Goal: Find specific page/section: Find specific page/section

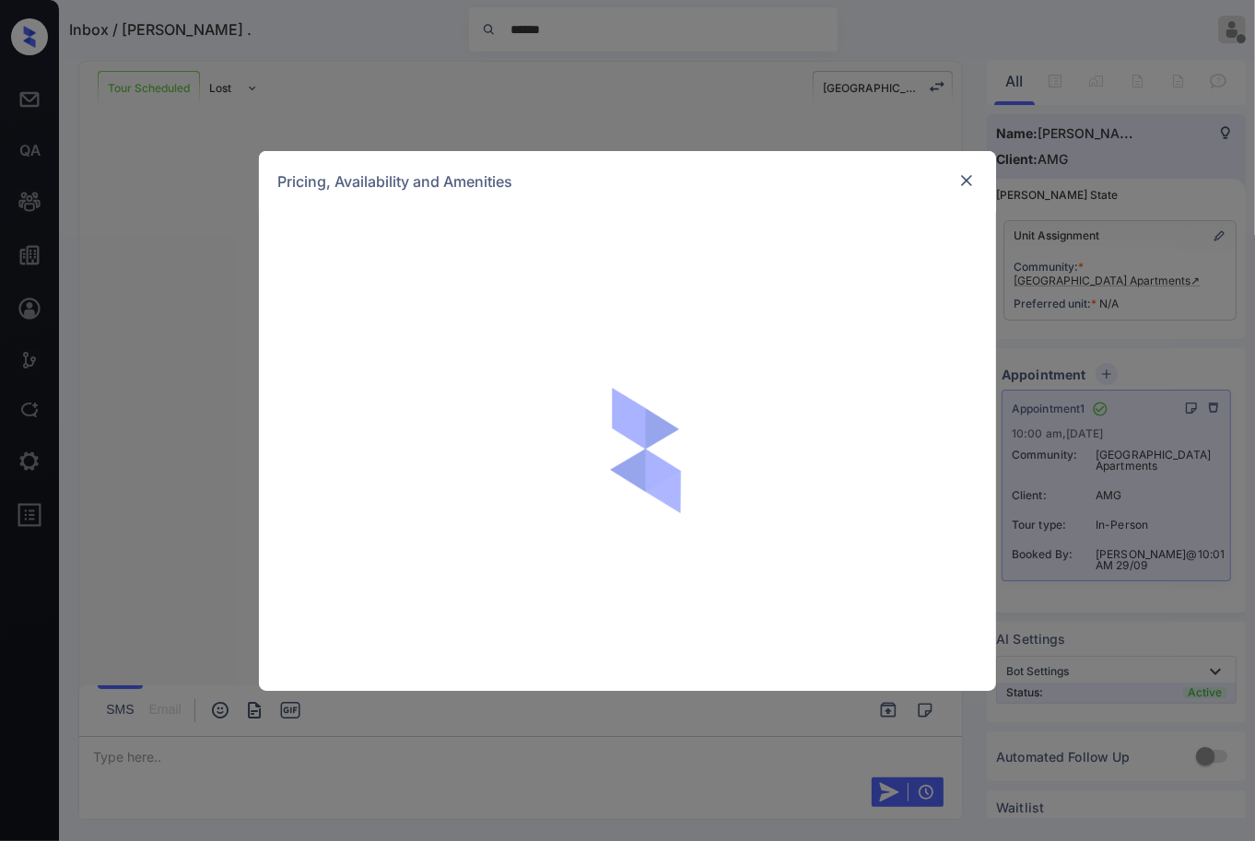
scroll to position [1819, 0]
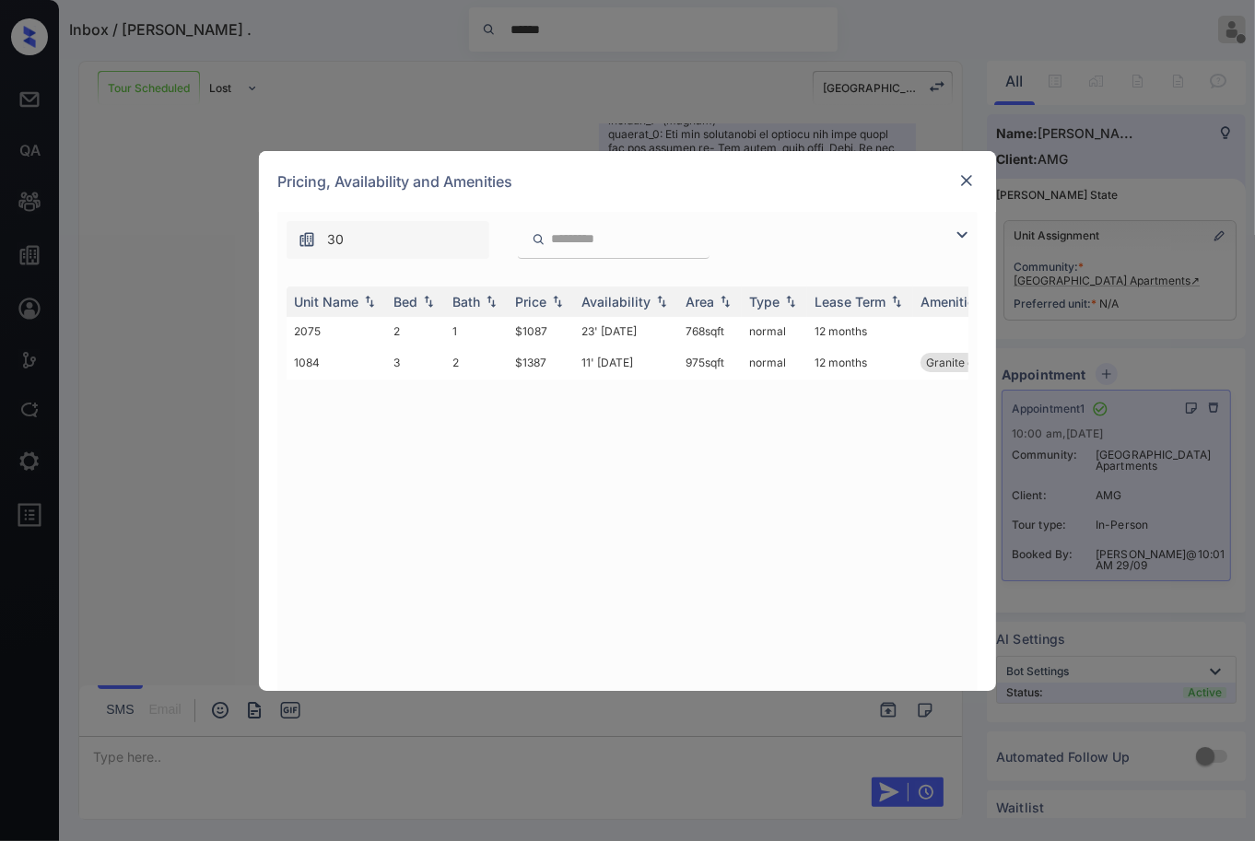
click at [956, 179] on div at bounding box center [967, 181] width 22 height 22
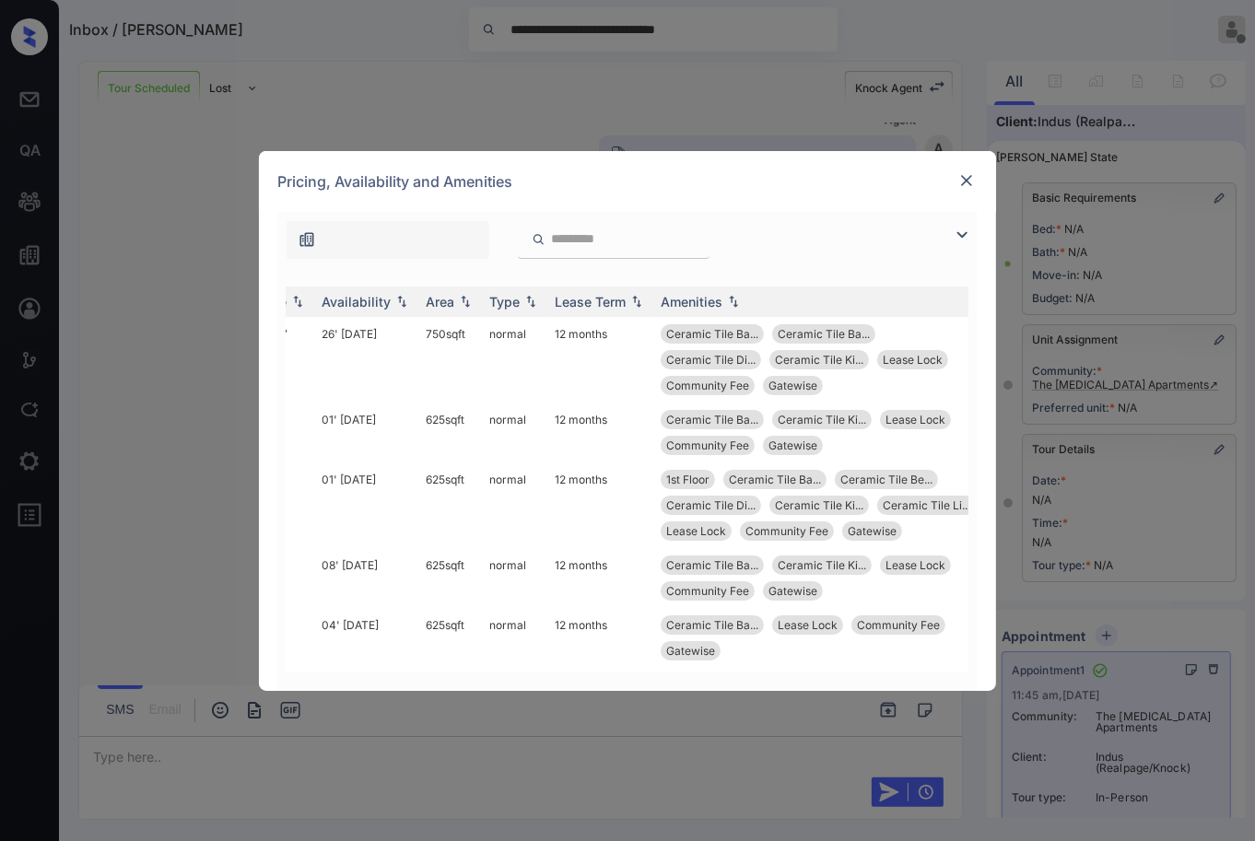
scroll to position [0, 296]
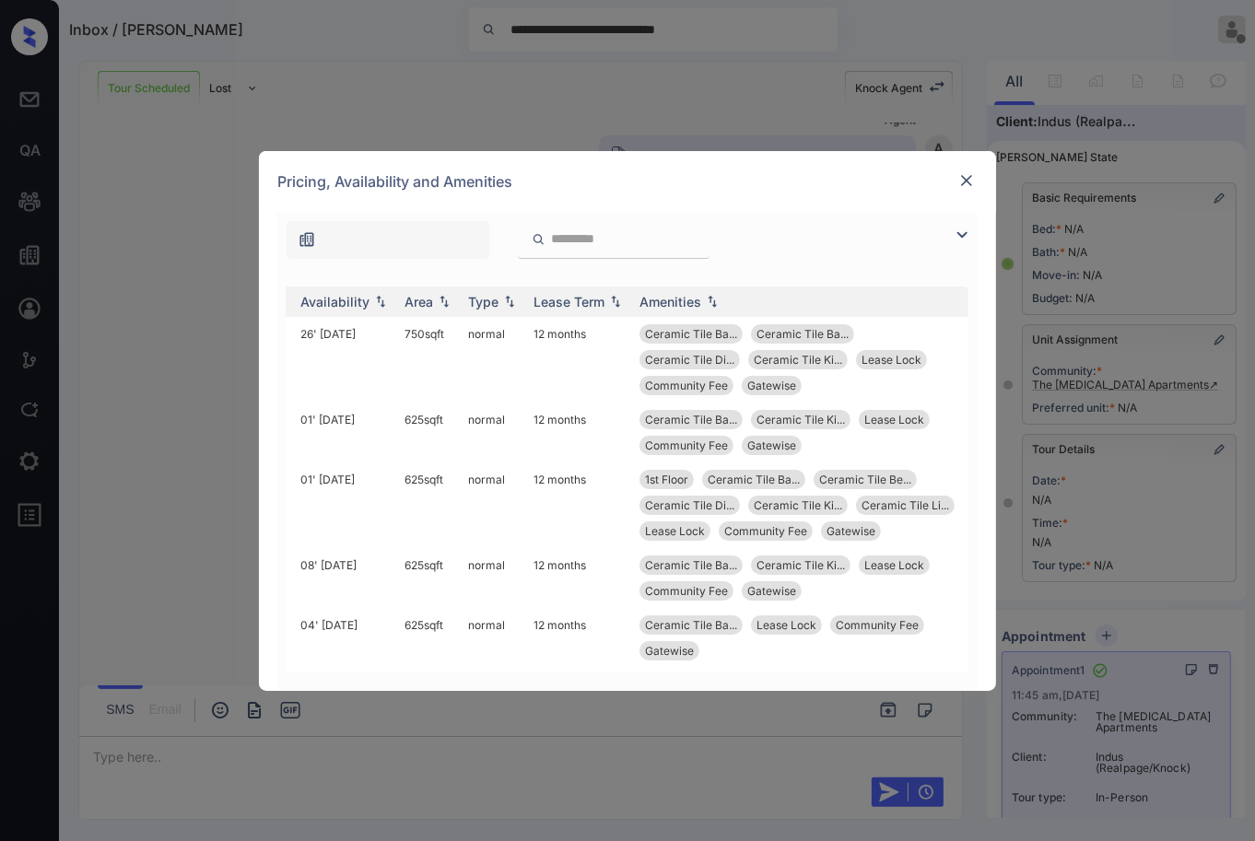
click at [962, 182] on img at bounding box center [966, 180] width 18 height 18
